Goal: Information Seeking & Learning: Check status

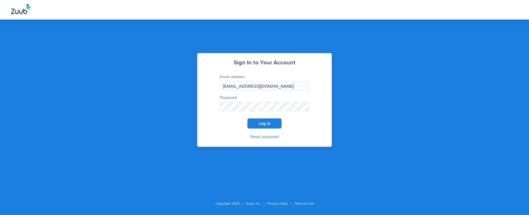
click at [270, 126] on button "Log In" at bounding box center [264, 123] width 34 height 10
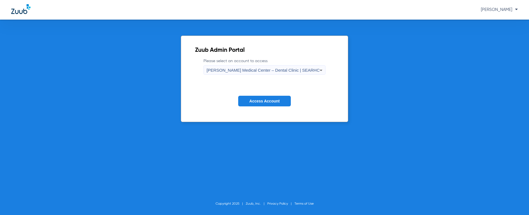
click at [262, 72] on span "[PERSON_NAME] Medical Center – Dental Clinic | SEARHC" at bounding box center [262, 70] width 113 height 5
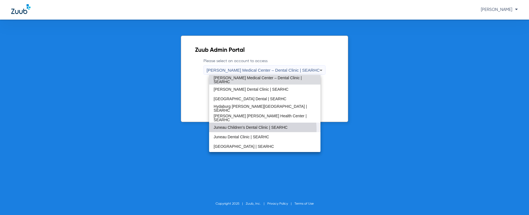
click at [255, 129] on span "Juneau Children’s Dental Clinic | SEARHC" at bounding box center [250, 127] width 74 height 4
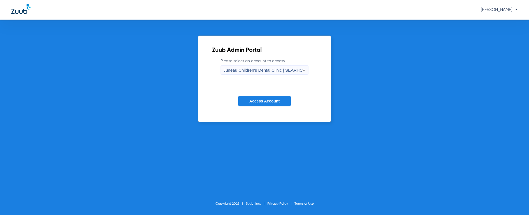
click at [272, 105] on button "Access Account" at bounding box center [264, 101] width 53 height 11
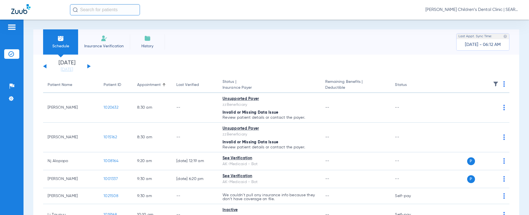
click at [115, 11] on input "text" at bounding box center [105, 9] width 70 height 11
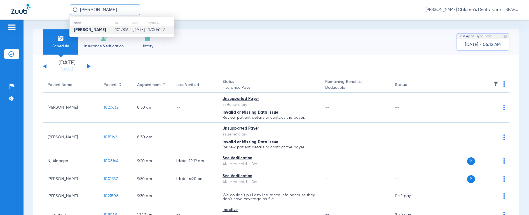
type input "[PERSON_NAME]"
click at [91, 28] on strong "[PERSON_NAME]" at bounding box center [90, 30] width 32 height 4
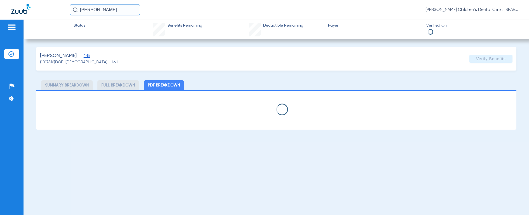
select select "page-width"
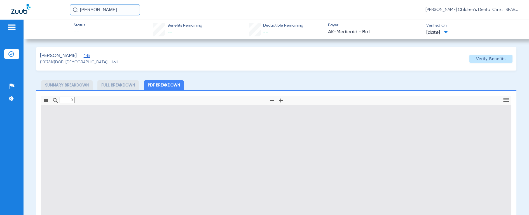
type input "1"
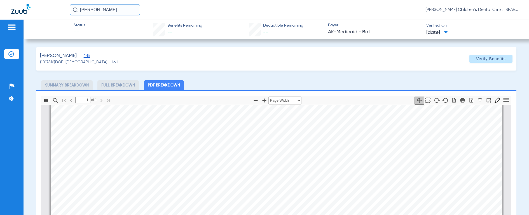
scroll to position [173, 0]
drag, startPoint x: 111, startPoint y: 10, endPoint x: 52, endPoint y: 4, distance: 58.8
click at [52, 4] on div "[PERSON_NAME] [PERSON_NAME] Children’s Dental Clinic | SEARHC" at bounding box center [264, 10] width 529 height 20
type input "[PERSON_NAME] es"
click at [75, 10] on img at bounding box center [75, 9] width 5 height 5
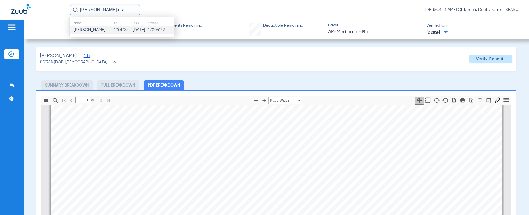
click at [82, 29] on span "[PERSON_NAME]" at bounding box center [89, 30] width 31 height 4
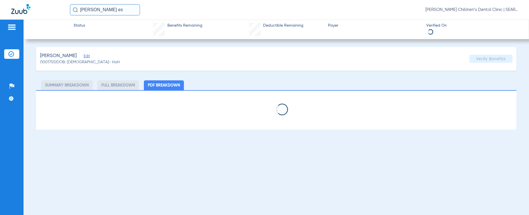
select select "page-width"
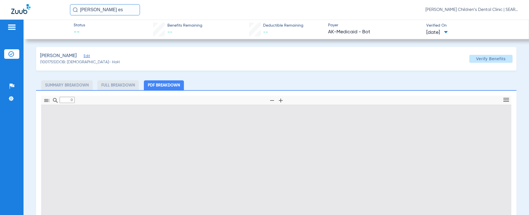
type input "1"
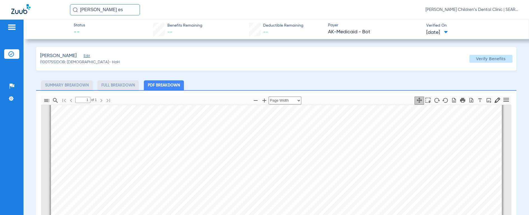
scroll to position [121, 0]
drag, startPoint x: 116, startPoint y: 13, endPoint x: 50, endPoint y: 9, distance: 65.8
click at [50, 9] on div "[PERSON_NAME] es [PERSON_NAME] Children’s Dental Clinic | SEARHC" at bounding box center [264, 10] width 529 height 20
click at [76, 10] on img at bounding box center [75, 9] width 5 height 5
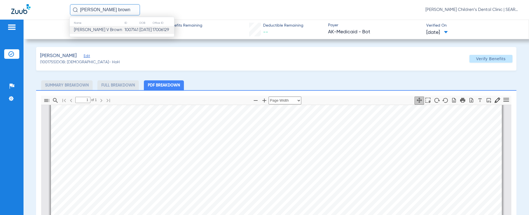
click at [79, 29] on span "[PERSON_NAME] V Brown" at bounding box center [98, 30] width 48 height 4
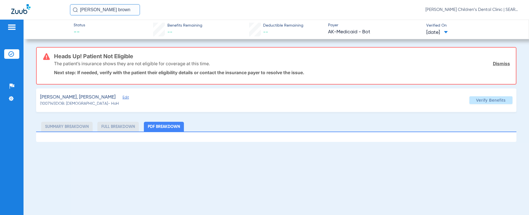
drag, startPoint x: 110, startPoint y: 11, endPoint x: 58, endPoint y: 6, distance: 51.7
click at [58, 6] on div "[PERSON_NAME] [PERSON_NAME] [PERSON_NAME] Children’s Dental Clinic | SEARHC" at bounding box center [264, 10] width 529 height 20
click at [75, 10] on img at bounding box center [75, 9] width 5 height 5
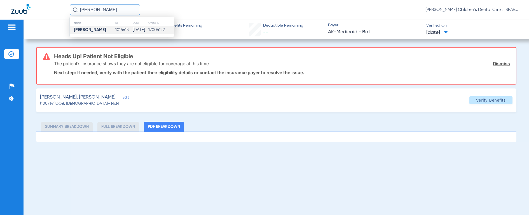
click at [84, 30] on strong "[PERSON_NAME]" at bounding box center [90, 30] width 32 height 4
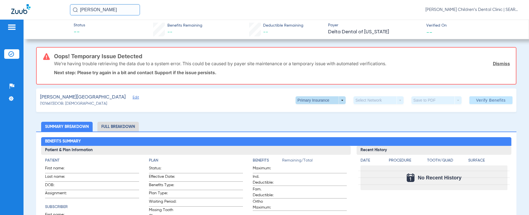
click at [307, 100] on span at bounding box center [320, 100] width 50 height 8
click at [306, 124] on span "Secondary Insurance" at bounding box center [314, 123] width 37 height 4
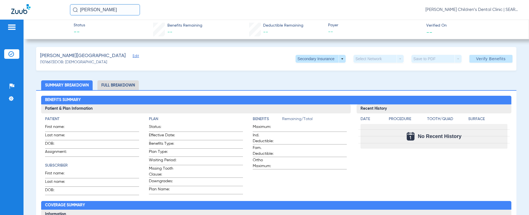
drag, startPoint x: 129, startPoint y: 12, endPoint x: 34, endPoint y: 5, distance: 95.7
click at [34, 5] on div "[PERSON_NAME] [PERSON_NAME] Children’s Dental Clinic | SEARHC" at bounding box center [264, 10] width 529 height 20
click at [77, 10] on img at bounding box center [75, 9] width 5 height 5
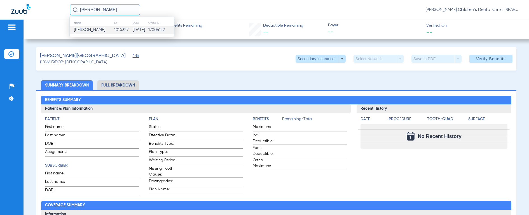
click at [82, 26] on td "[PERSON_NAME]" at bounding box center [92, 30] width 44 height 8
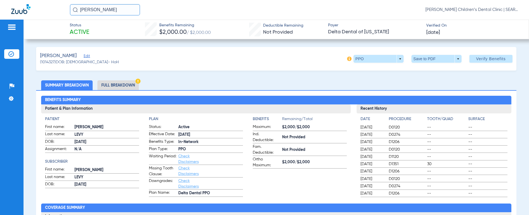
drag, startPoint x: 123, startPoint y: 12, endPoint x: 43, endPoint y: 8, distance: 80.3
click at [43, 8] on div "[PERSON_NAME] [PERSON_NAME] Children’s Dental Clinic | SEARHC" at bounding box center [264, 10] width 529 height 20
click at [73, 9] on img at bounding box center [75, 9] width 5 height 5
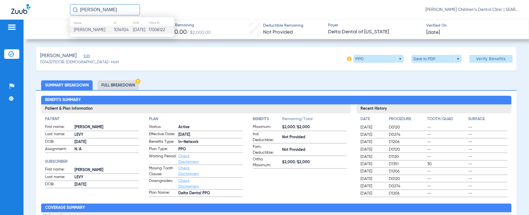
click at [83, 29] on span "[PERSON_NAME]" at bounding box center [89, 30] width 31 height 4
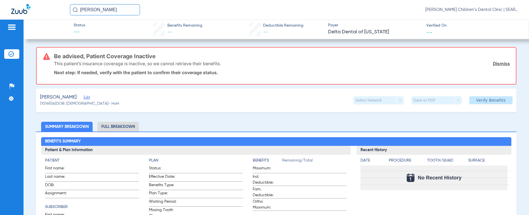
drag, startPoint x: 121, startPoint y: 10, endPoint x: 37, endPoint y: 3, distance: 84.0
click at [37, 3] on div "[PERSON_NAME] [PERSON_NAME] Children’s Dental Clinic | SEARHC" at bounding box center [264, 10] width 529 height 20
click at [76, 10] on img at bounding box center [75, 9] width 5 height 5
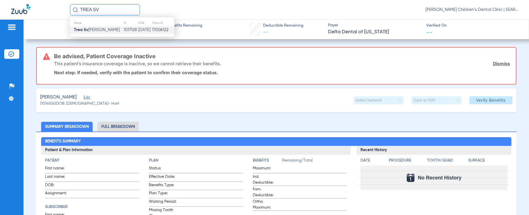
click at [83, 28] on strong "Trea Sv" at bounding box center [81, 30] width 15 height 4
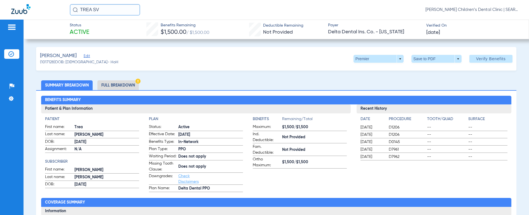
drag, startPoint x: 95, startPoint y: 10, endPoint x: 39, endPoint y: 0, distance: 56.6
click at [39, 0] on div "TREA SV [PERSON_NAME] Children’s Dental Clinic | SEARHC" at bounding box center [264, 10] width 529 height 20
type input "ROMAN [DEMOGRAPHIC_DATA]"
click at [74, 11] on img at bounding box center [75, 9] width 5 height 5
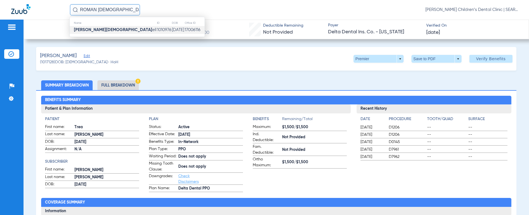
click at [81, 26] on td "Roman [DEMOGRAPHIC_DATA] ell" at bounding box center [113, 30] width 87 height 8
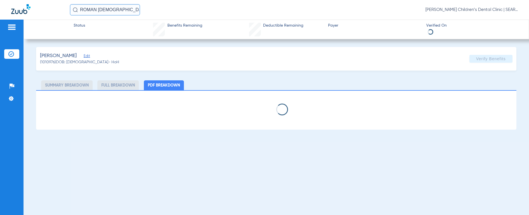
select select "page-width"
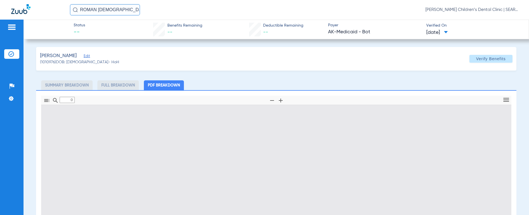
type input "1"
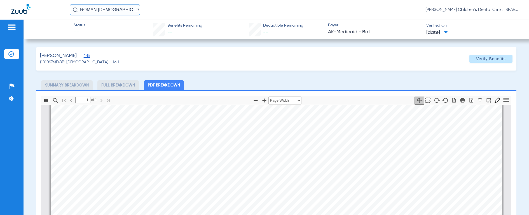
scroll to position [117, 0]
drag, startPoint x: 113, startPoint y: 10, endPoint x: 50, endPoint y: 7, distance: 63.6
click at [50, 7] on div "ROMAN JEW [PERSON_NAME] Children’s Dental Clinic | SEARHC" at bounding box center [264, 10] width 529 height 20
type input "[PERSON_NAME] WAG"
click at [77, 11] on img at bounding box center [75, 9] width 5 height 5
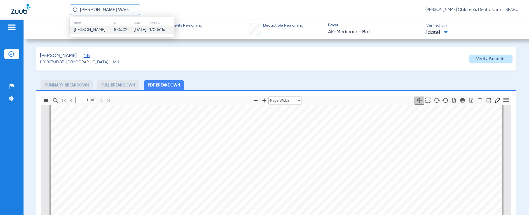
click at [84, 31] on span "[PERSON_NAME]" at bounding box center [89, 30] width 31 height 4
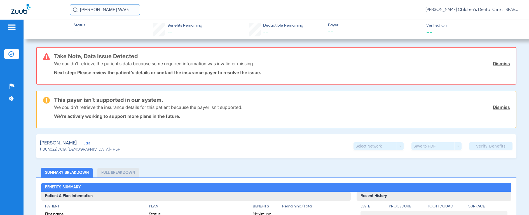
click at [356, 10] on div "[PERSON_NAME] WAG [PERSON_NAME] Children’s Dental Clinic | SEARHC" at bounding box center [294, 9] width 448 height 11
